Goal: Information Seeking & Learning: Learn about a topic

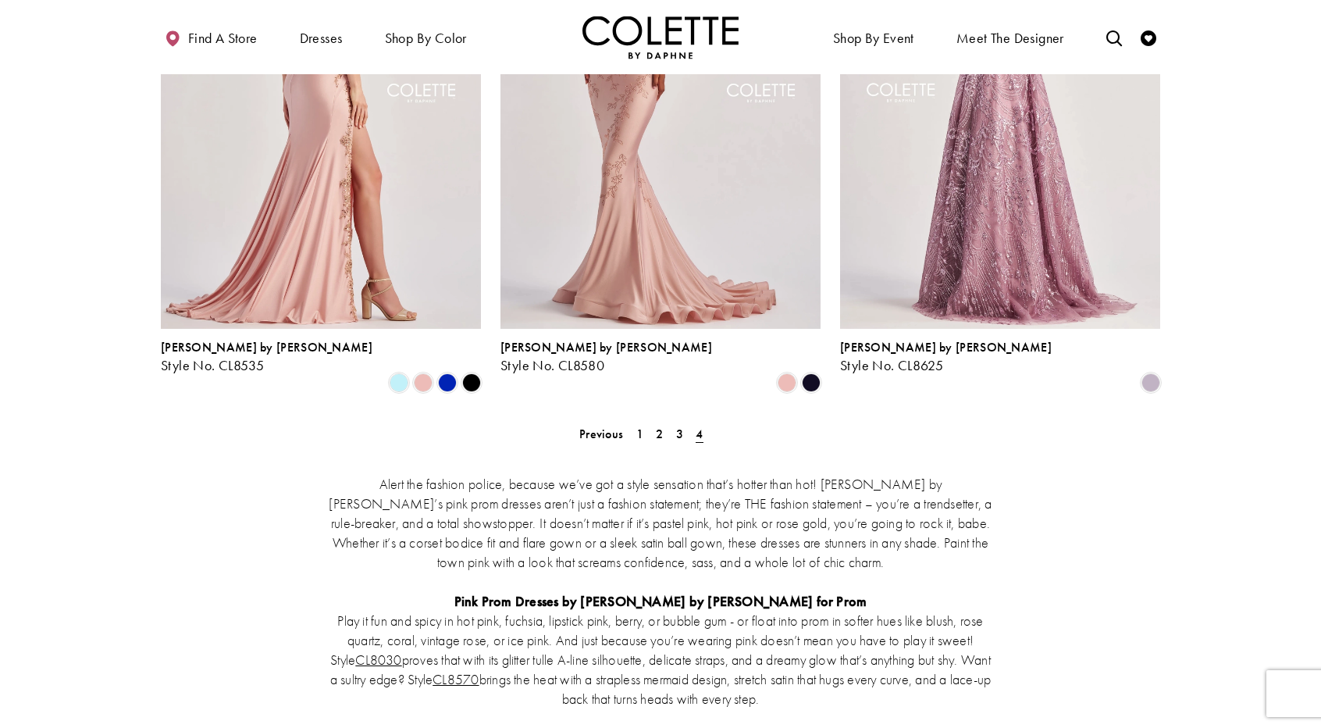
scroll to position [1171, 0]
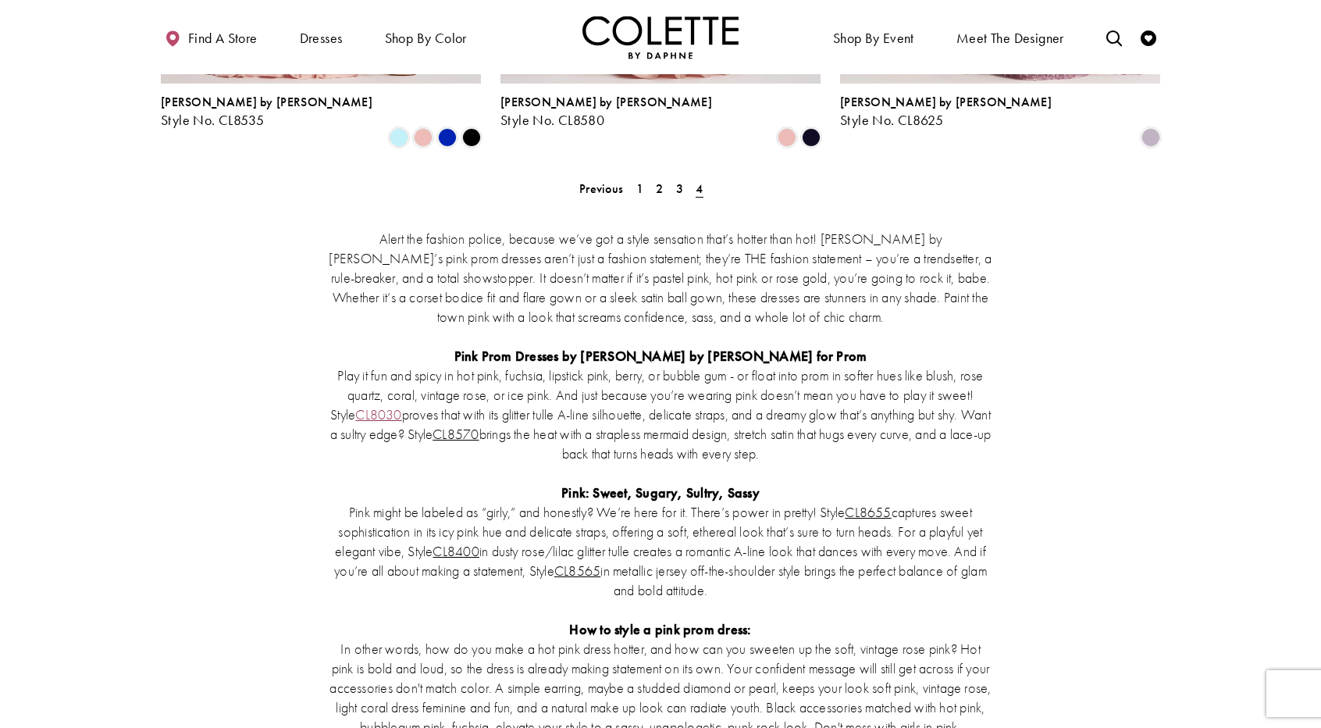
click at [392, 405] on link "CL8030" at bounding box center [378, 414] width 46 height 18
click at [479, 425] on link "CL8570" at bounding box center [455, 434] width 46 height 18
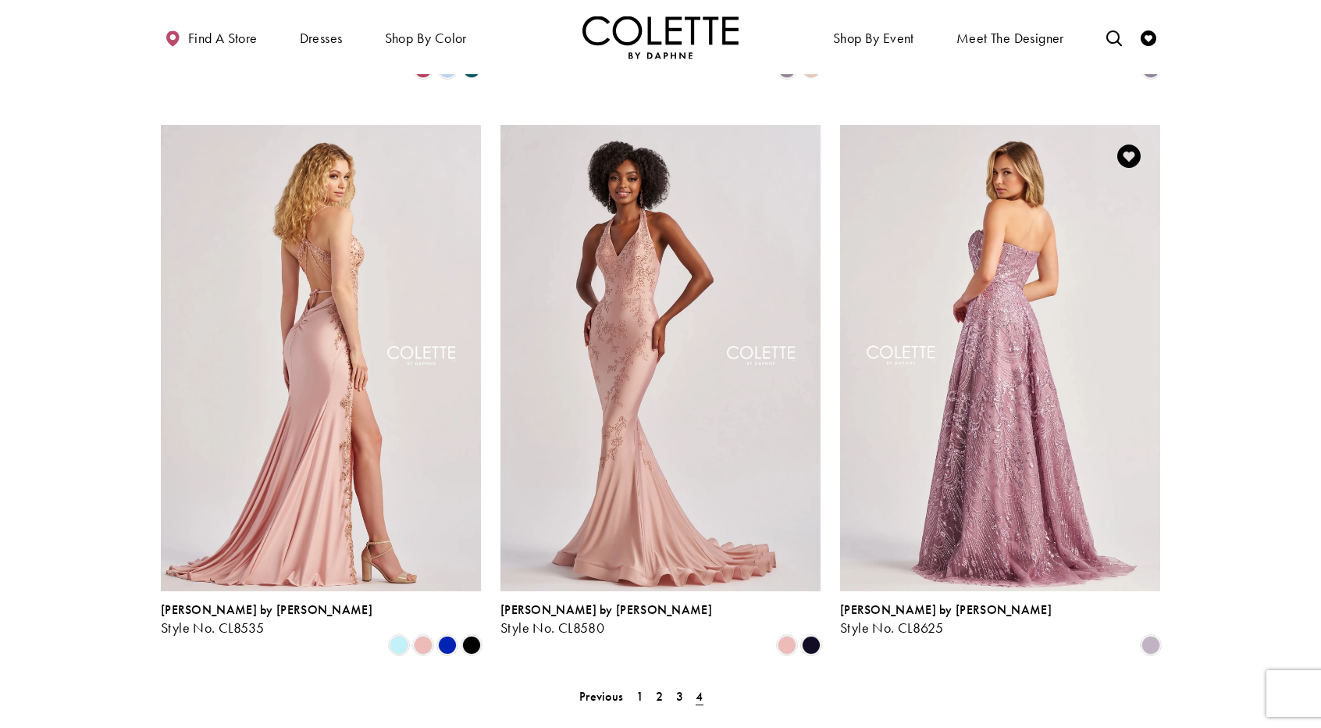
scroll to position [586, 0]
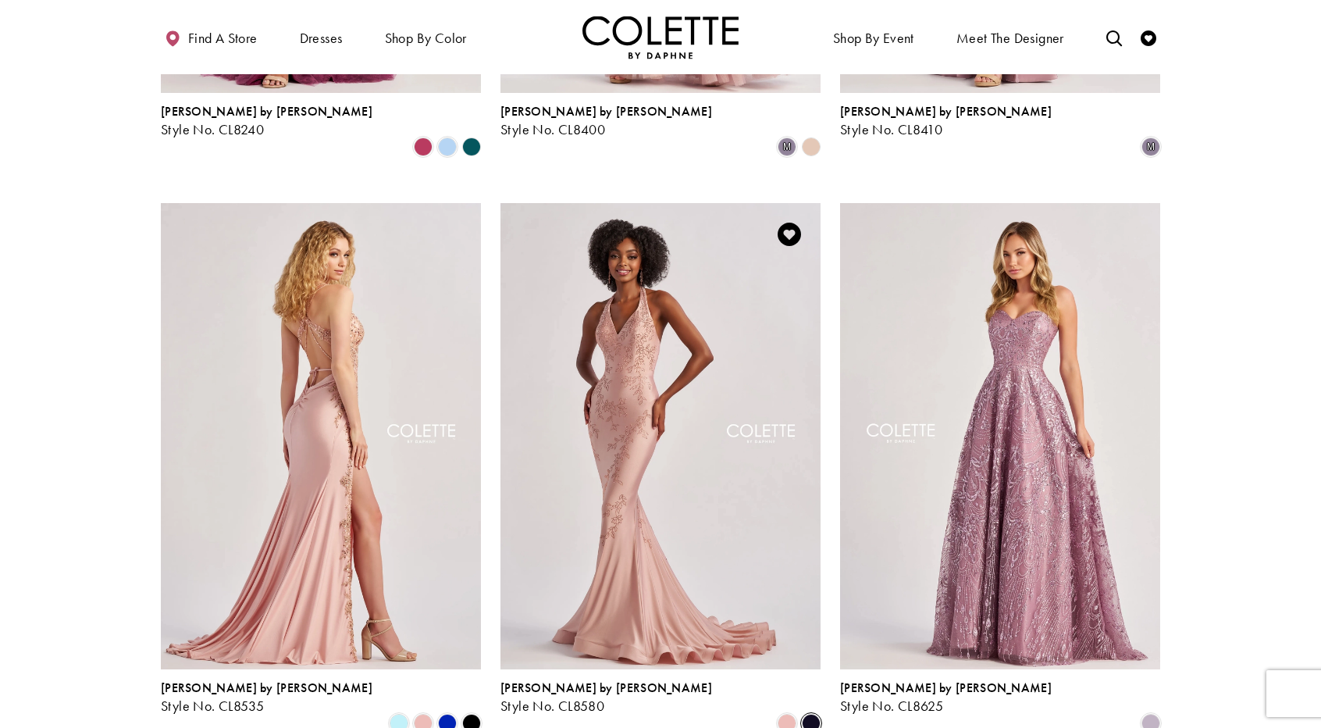
click at [814, 714] on span "Product List" at bounding box center [811, 723] width 19 height 19
